Goal: Transaction & Acquisition: Purchase product/service

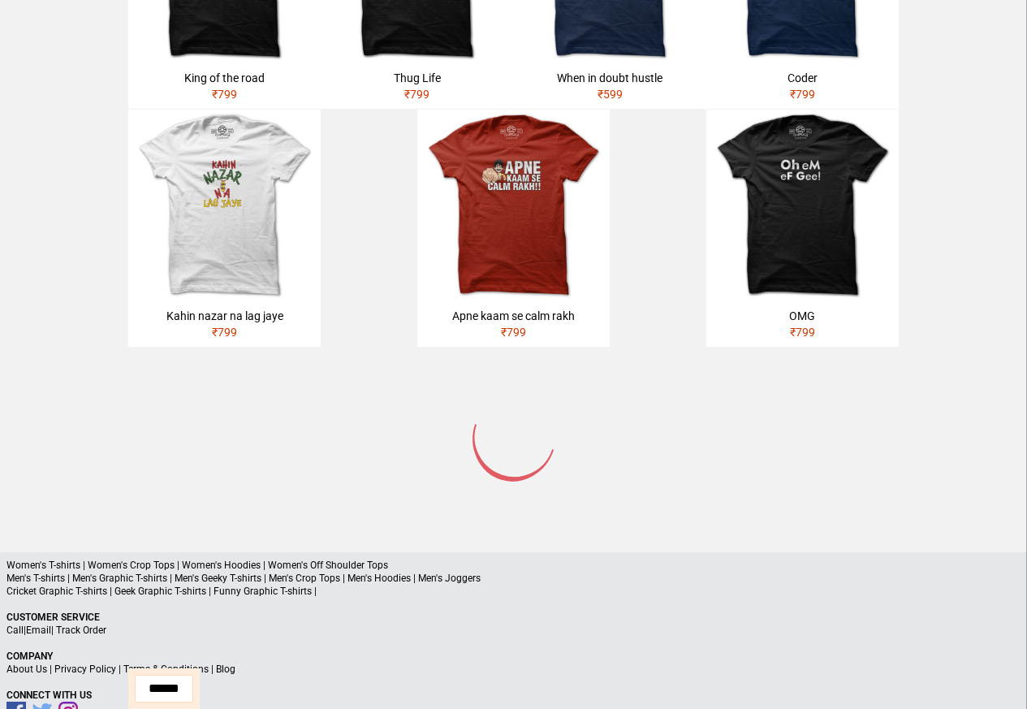
scroll to position [775, 0]
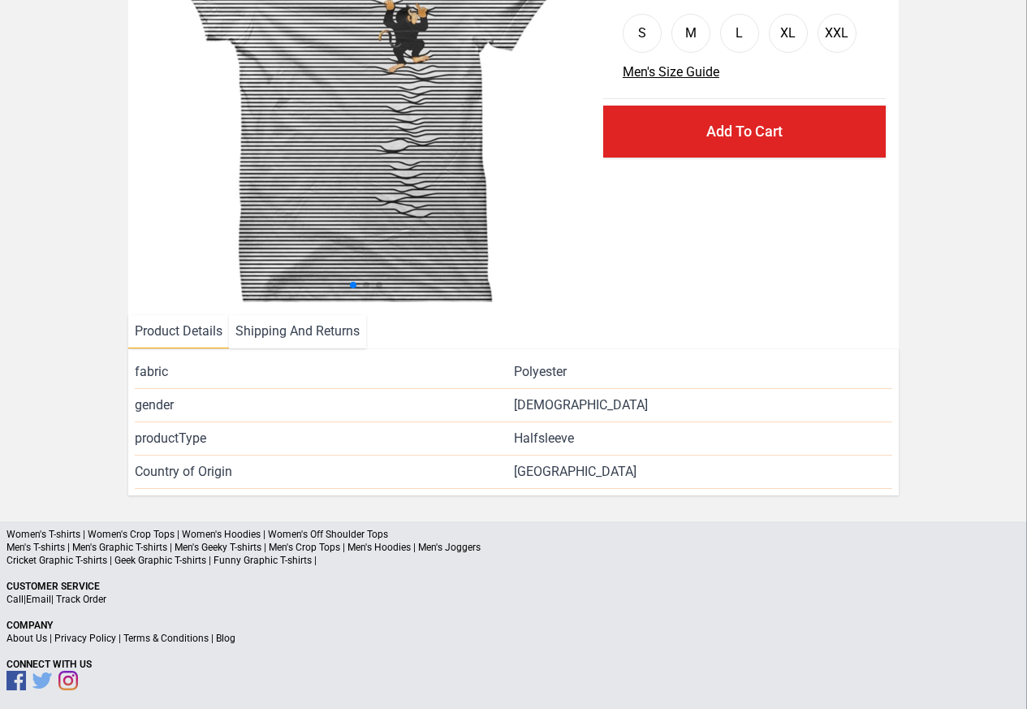
scroll to position [196, 0]
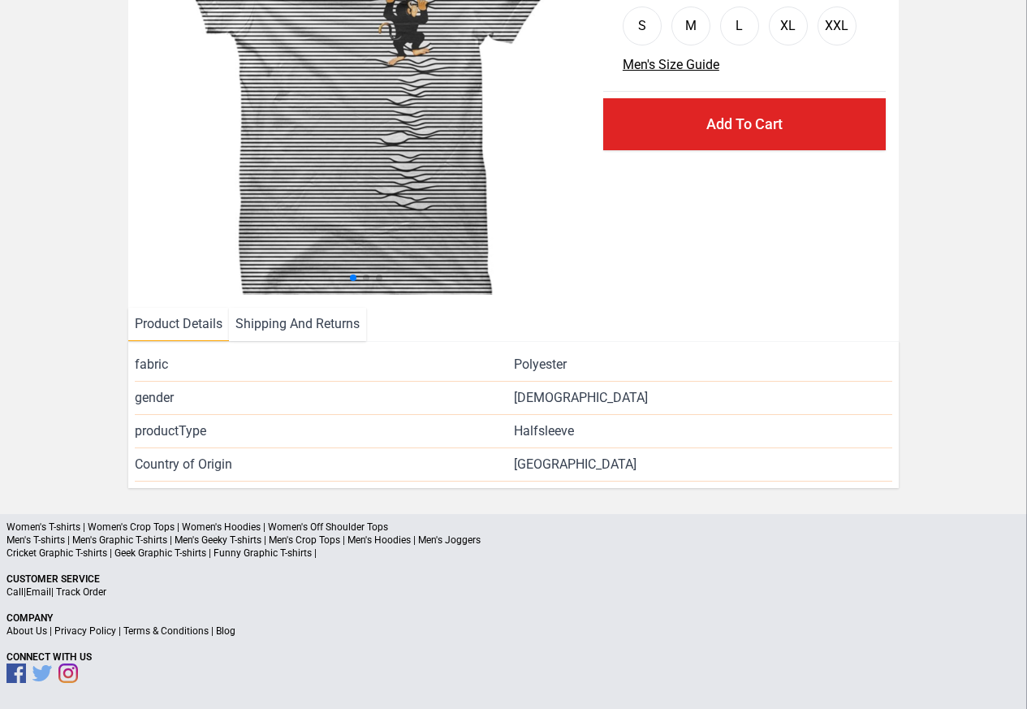
click at [301, 325] on li "Shipping And Returns" at bounding box center [297, 324] width 137 height 33
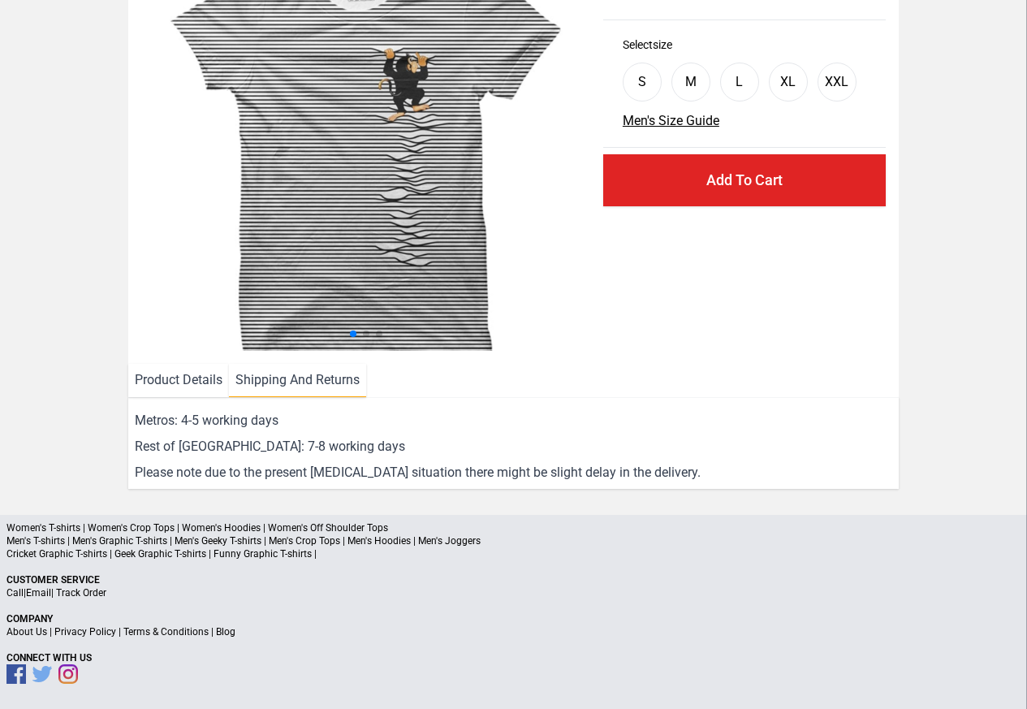
click at [165, 378] on li "Product Details" at bounding box center [178, 380] width 101 height 33
